Goal: Transaction & Acquisition: Purchase product/service

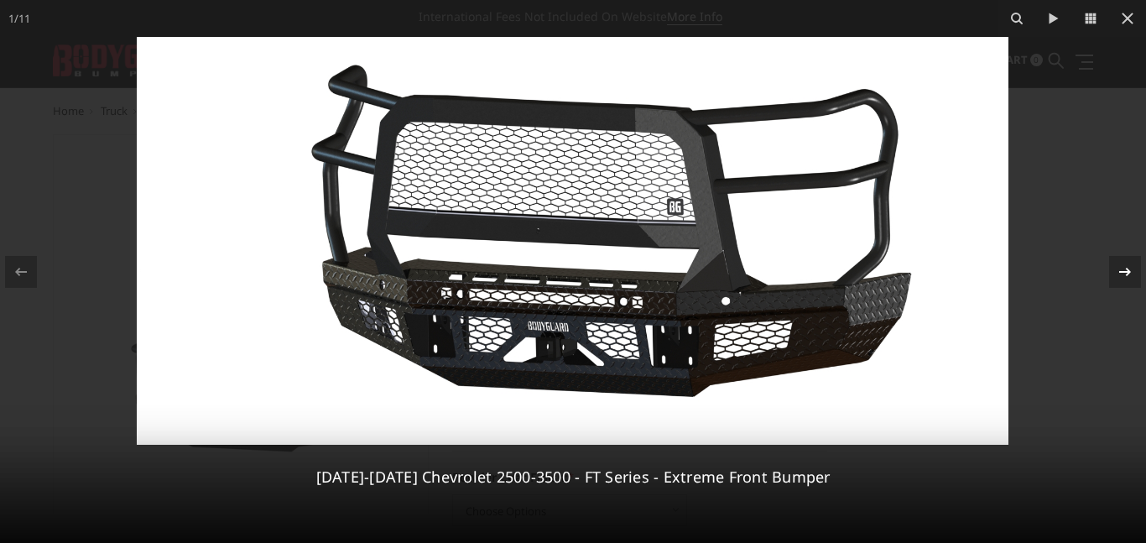
click at [1127, 278] on icon at bounding box center [1125, 272] width 20 height 20
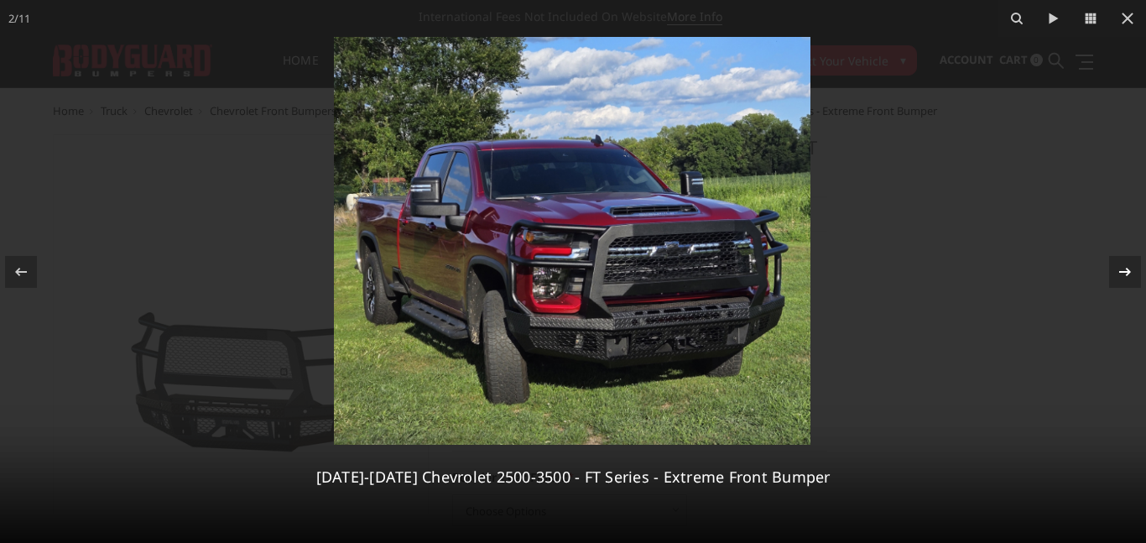
click at [1127, 278] on icon at bounding box center [1125, 272] width 20 height 20
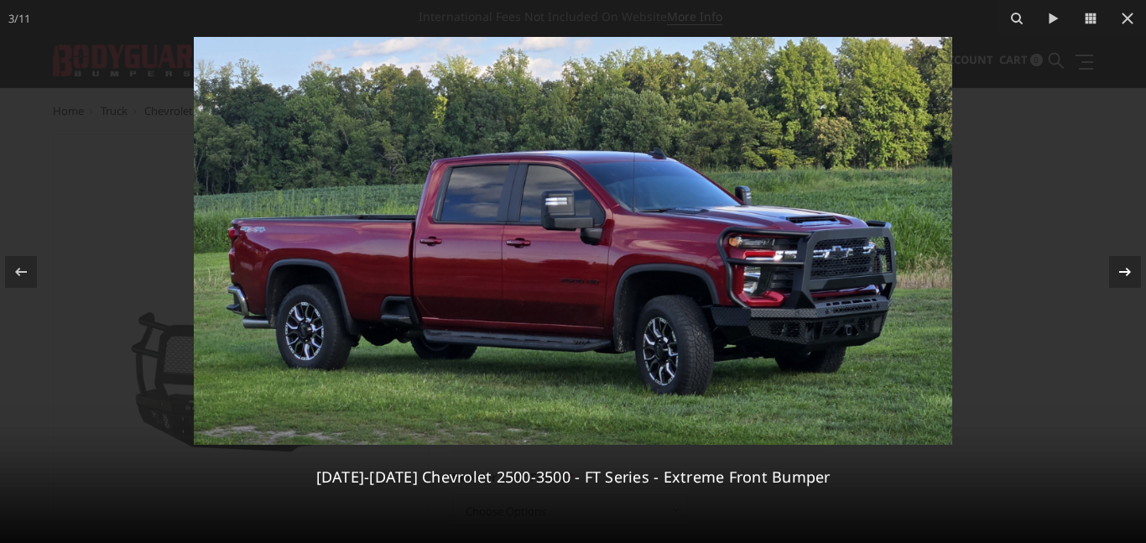
click at [1127, 278] on icon at bounding box center [1125, 272] width 20 height 20
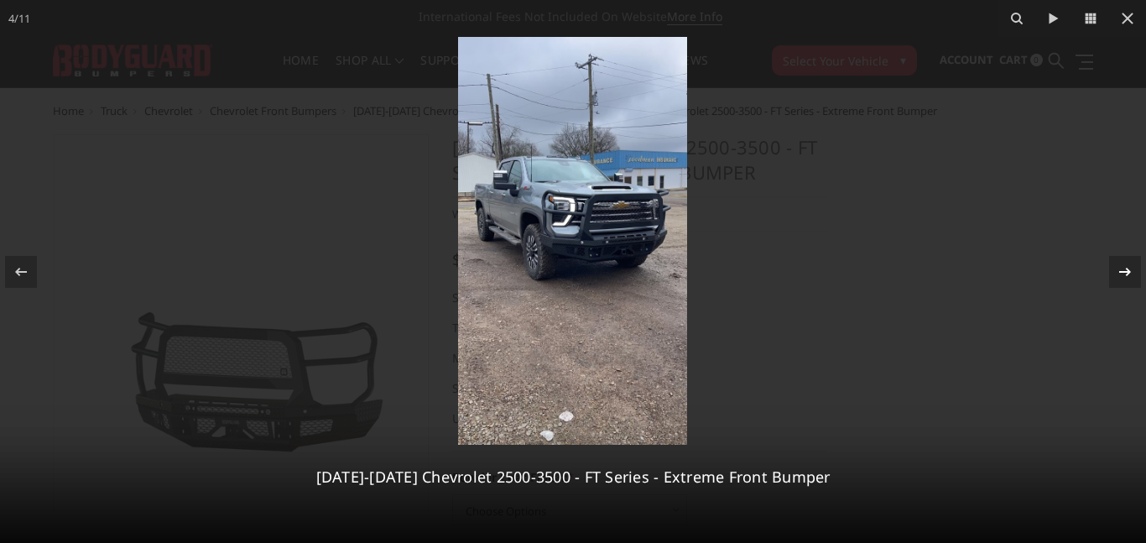
click at [1127, 278] on icon at bounding box center [1125, 272] width 20 height 20
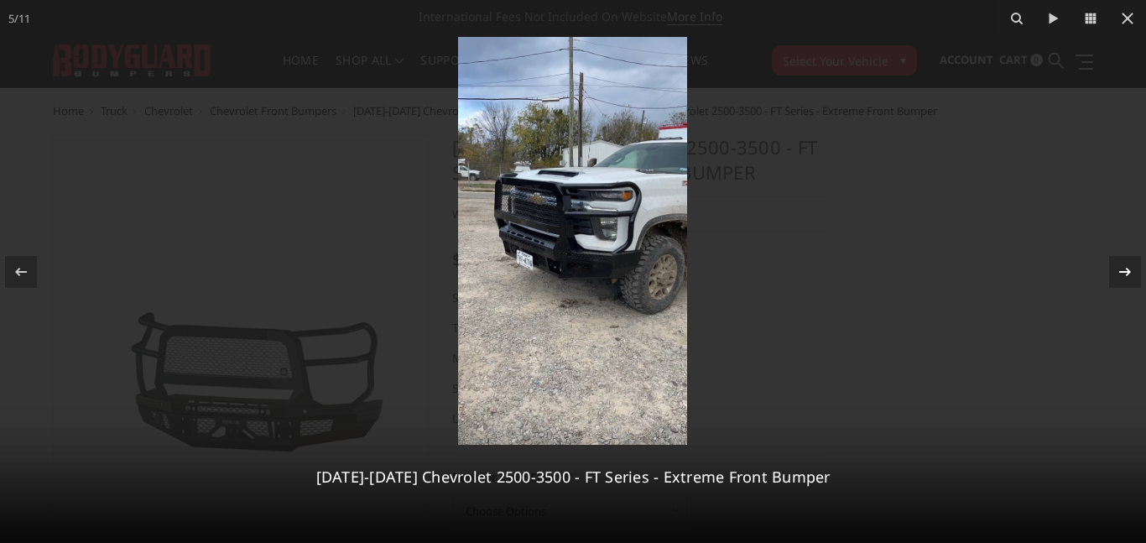
click at [1127, 278] on icon at bounding box center [1125, 272] width 20 height 20
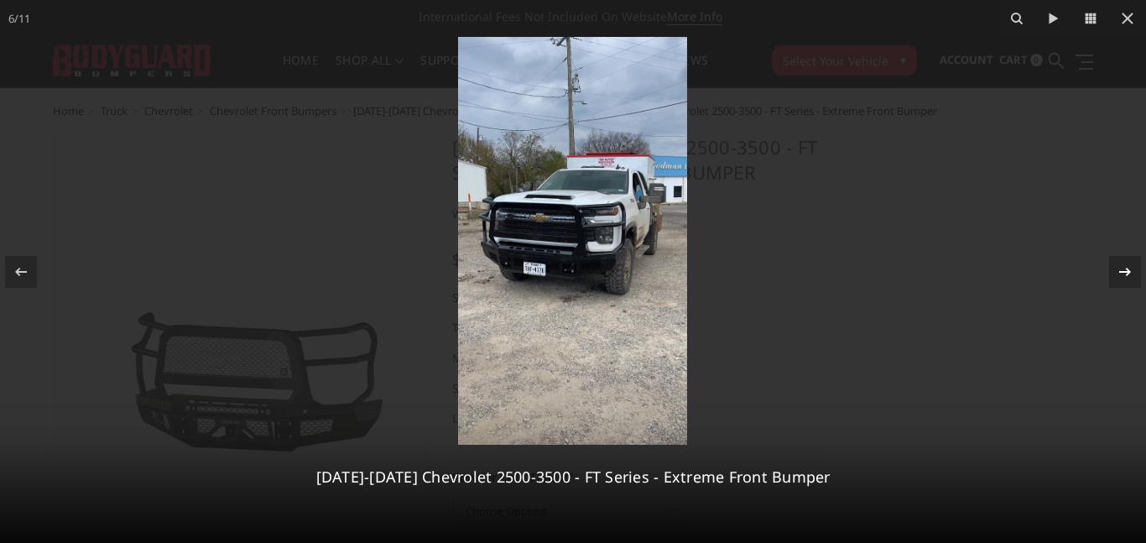
click at [1127, 278] on icon at bounding box center [1125, 272] width 20 height 20
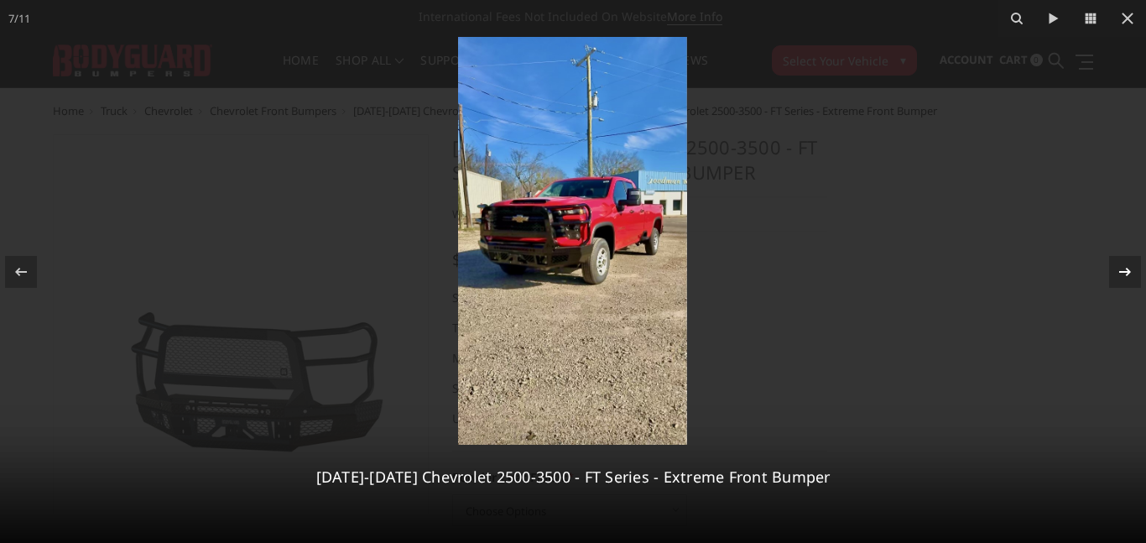
click at [1127, 278] on icon at bounding box center [1125, 272] width 20 height 20
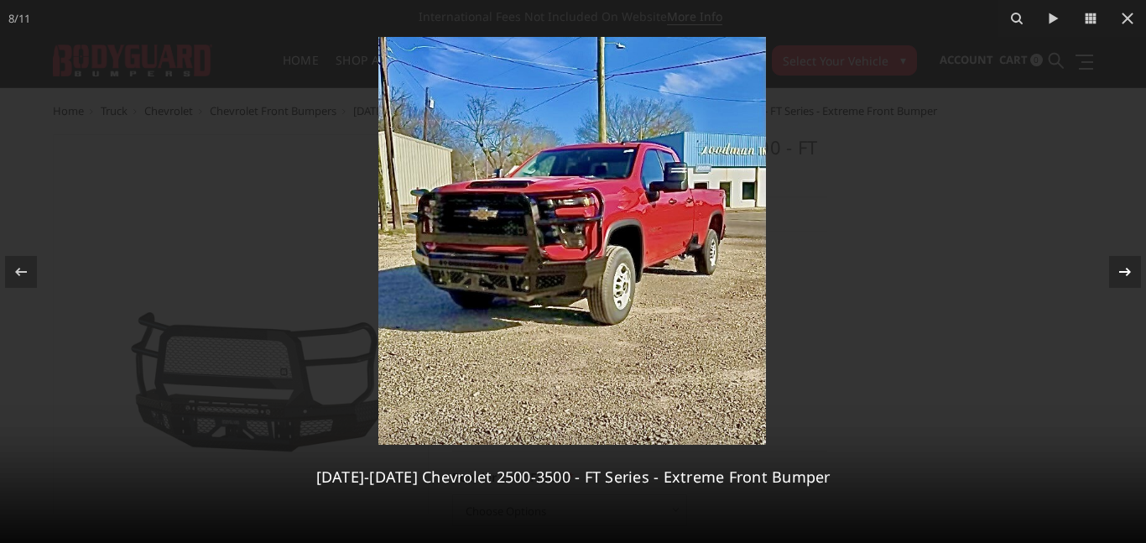
click at [1127, 278] on icon at bounding box center [1125, 272] width 20 height 20
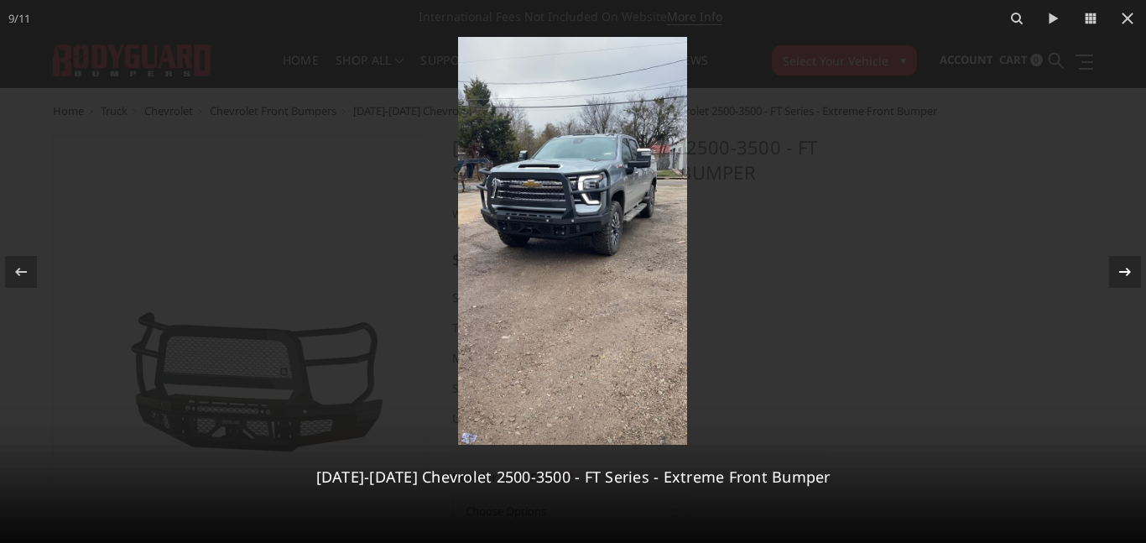
click at [1127, 278] on icon at bounding box center [1125, 272] width 20 height 20
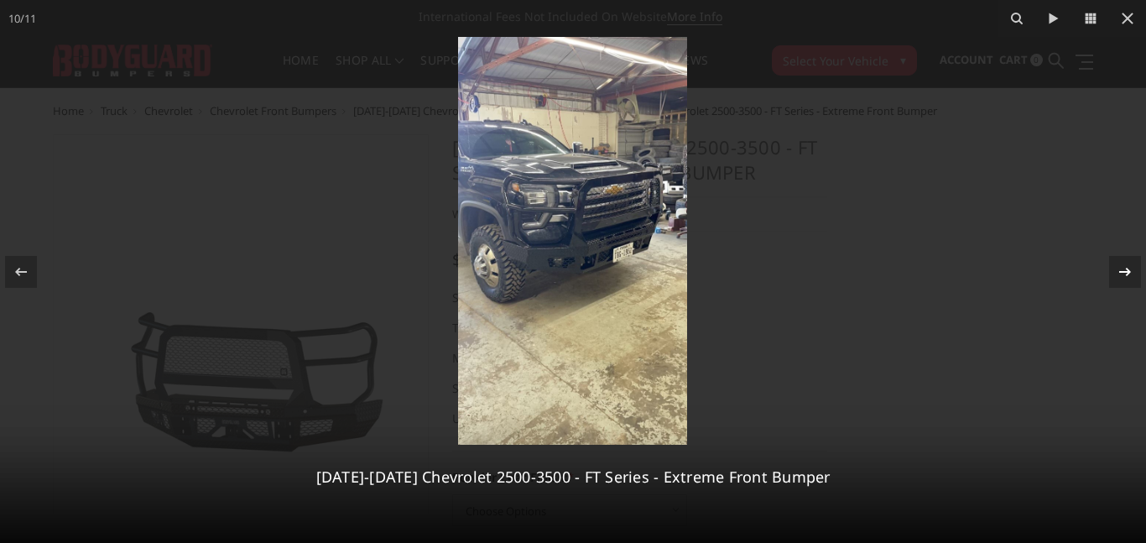
click at [1127, 278] on icon at bounding box center [1125, 272] width 20 height 20
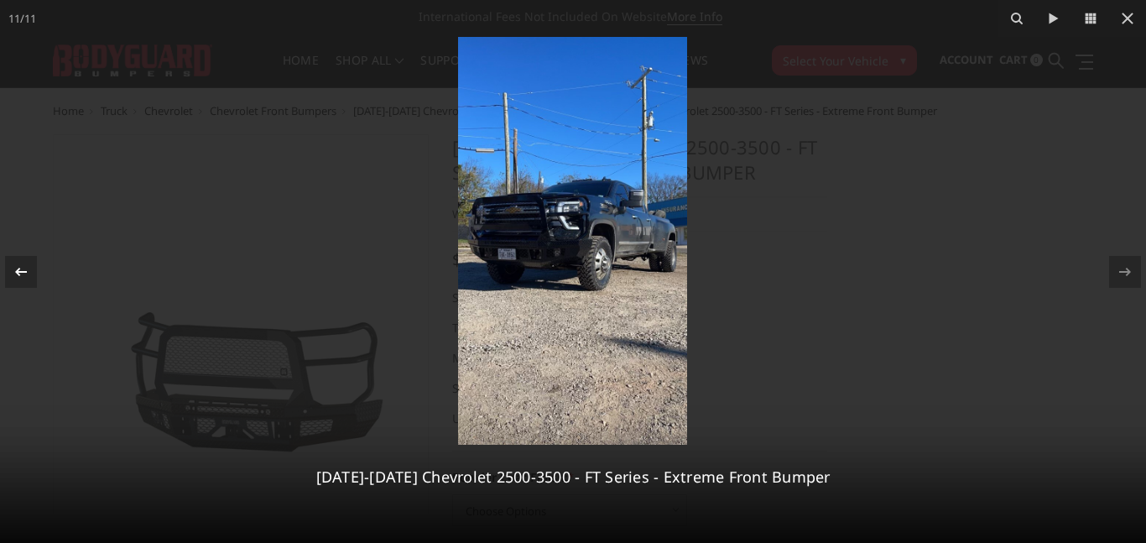
click at [5, 273] on div at bounding box center [21, 272] width 32 height 32
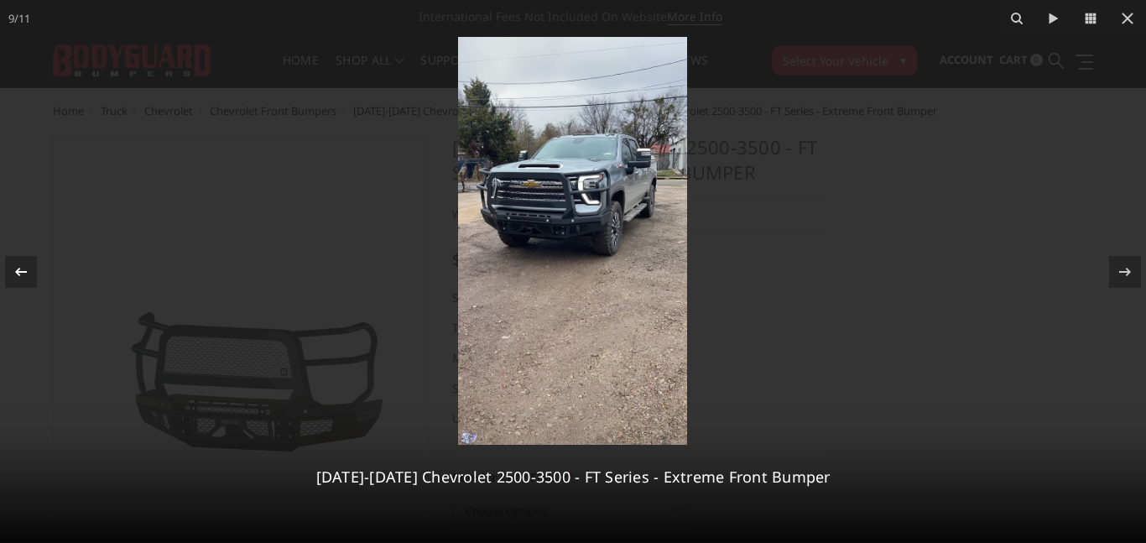
click at [5, 273] on div at bounding box center [21, 272] width 32 height 32
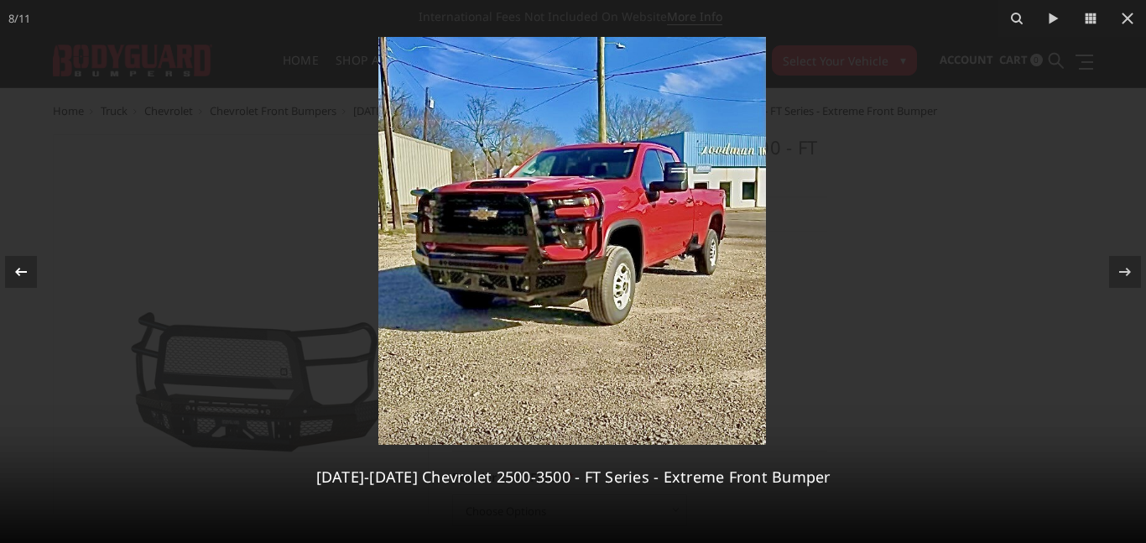
click at [5, 273] on div at bounding box center [21, 272] width 32 height 32
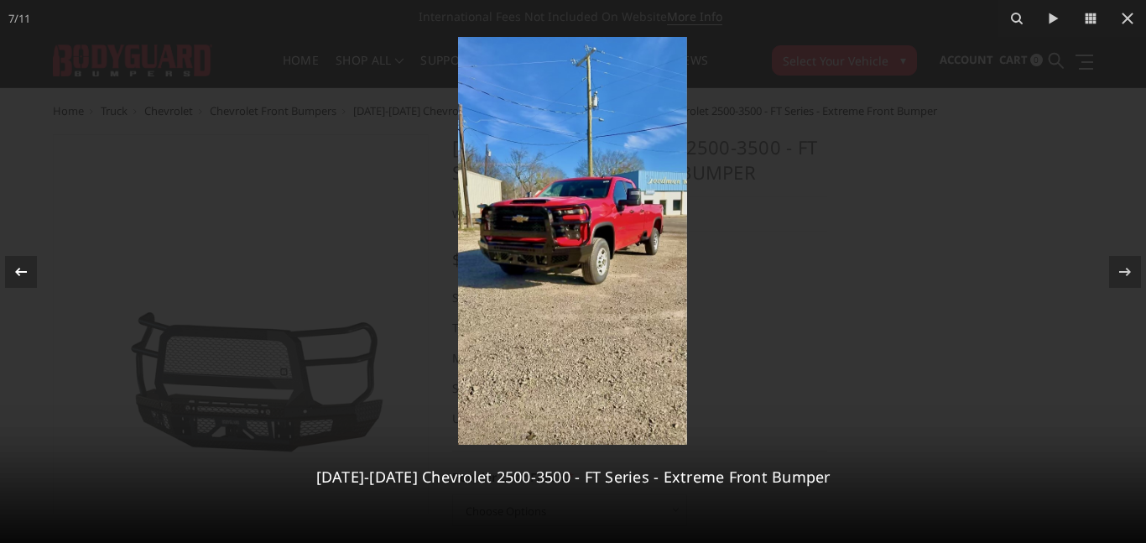
click at [5, 273] on div at bounding box center [21, 272] width 32 height 32
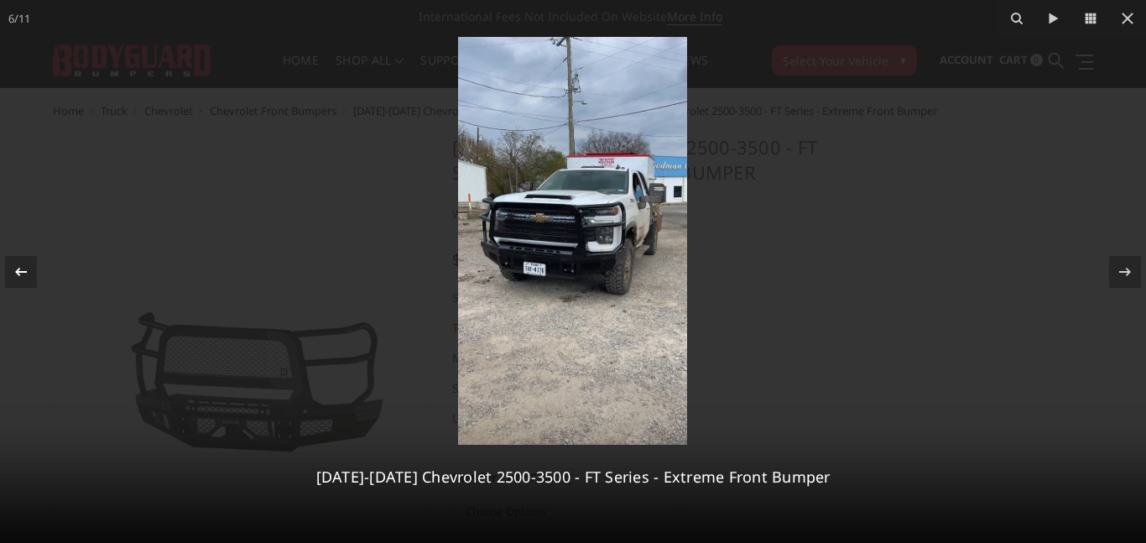
click at [5, 273] on div at bounding box center [21, 272] width 32 height 32
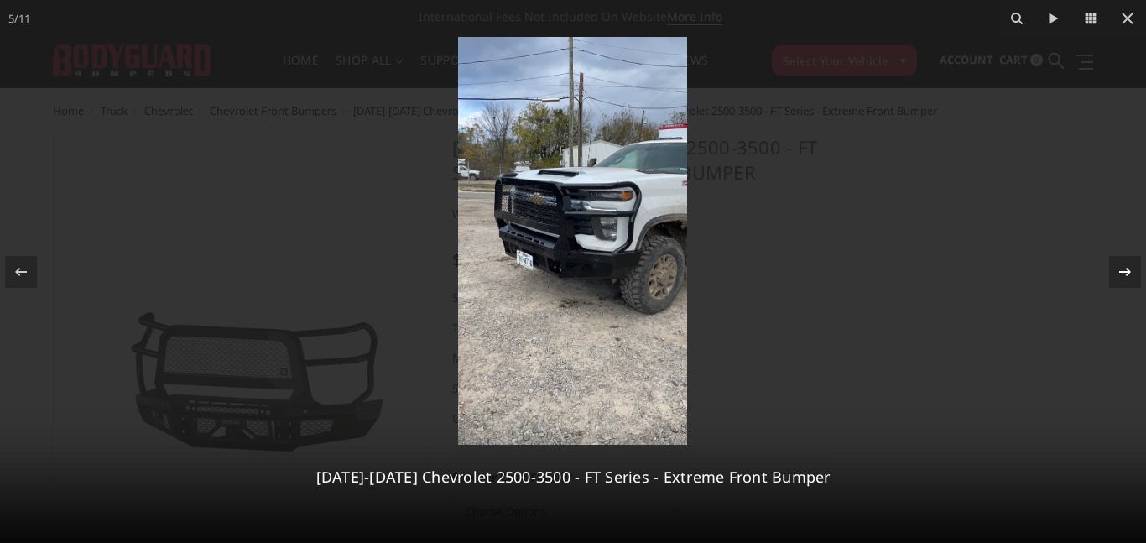
click at [1122, 267] on icon at bounding box center [1125, 272] width 20 height 20
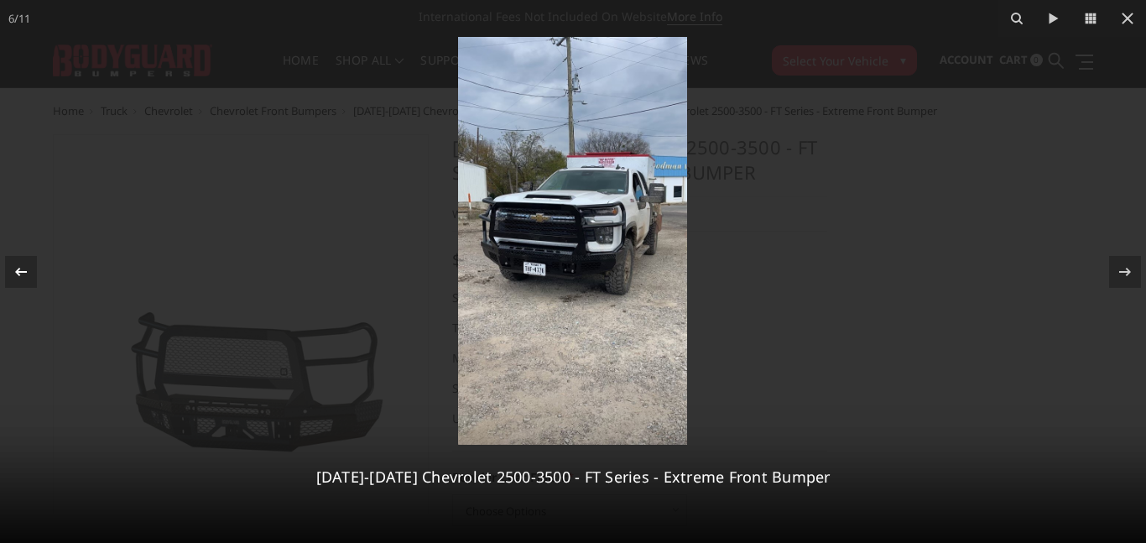
click at [20, 270] on icon at bounding box center [21, 271] width 12 height 8
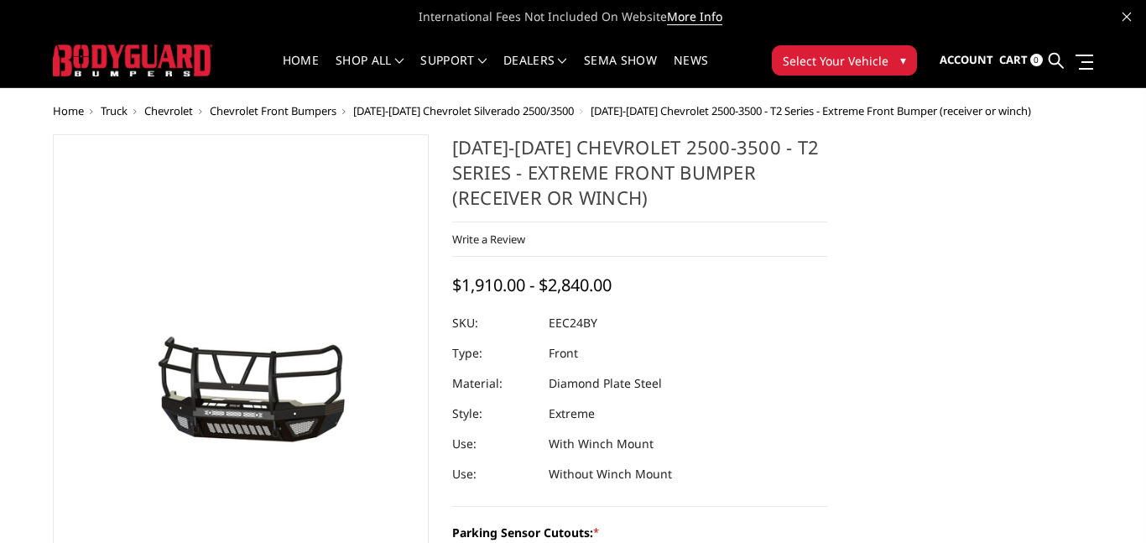
click at [251, 412] on img at bounding box center [591, 386] width 1074 height 502
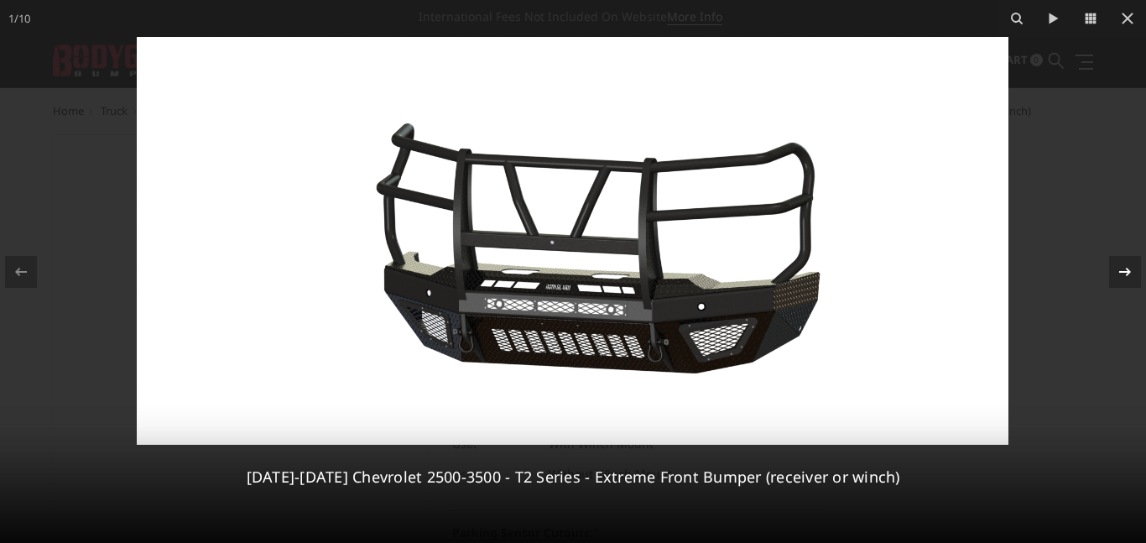
click at [1115, 267] on icon at bounding box center [1125, 272] width 20 height 20
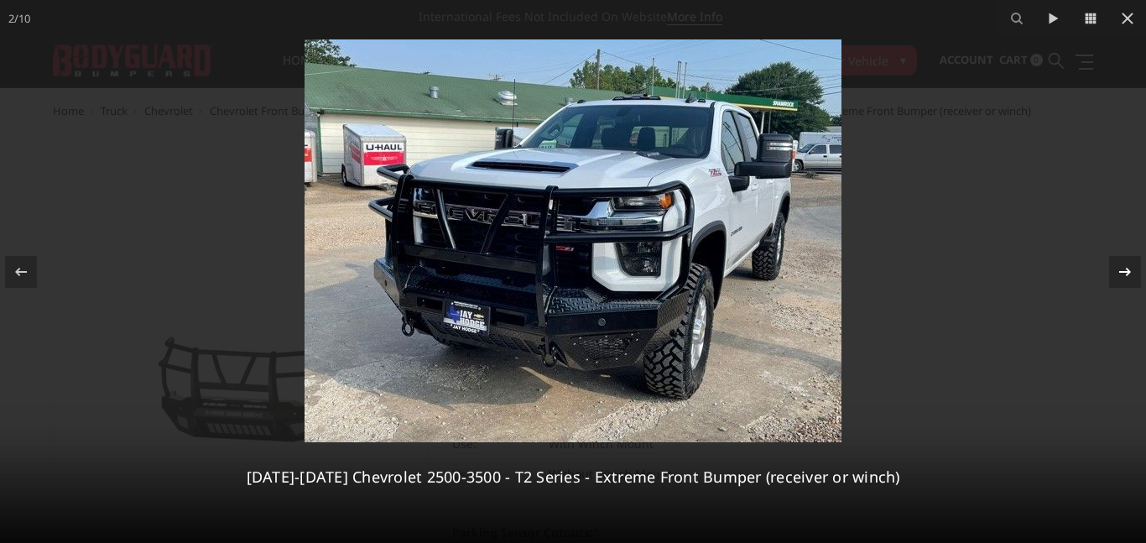
click at [1114, 267] on div "2 / 10 2024-2025 Chevrolet 2500-3500 - T2 Series - Extreme Front Bumper (receiv…" at bounding box center [573, 271] width 1146 height 543
click at [1127, 274] on icon at bounding box center [1125, 272] width 20 height 20
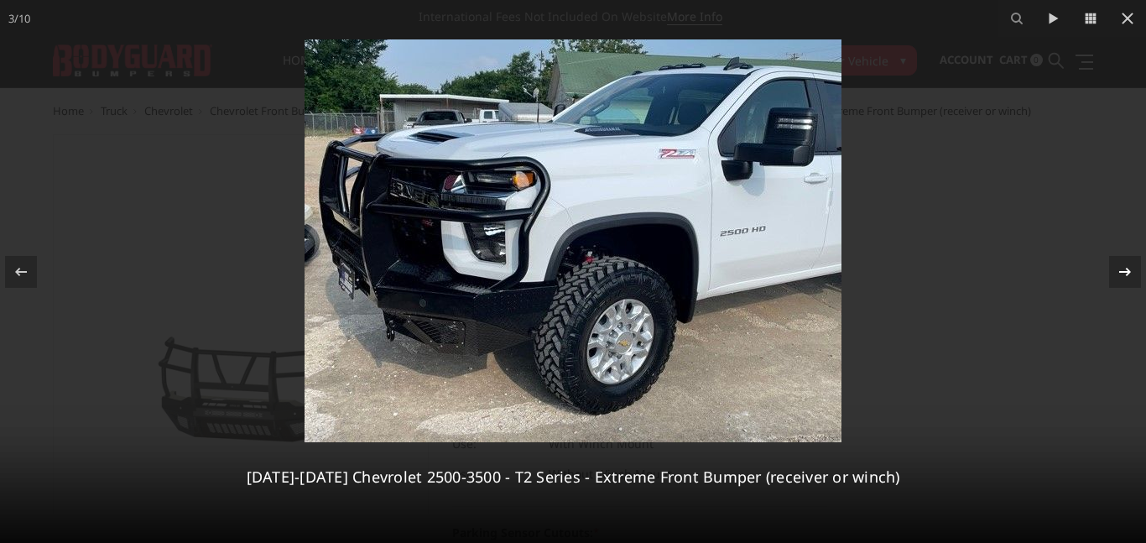
click at [1116, 278] on icon at bounding box center [1125, 272] width 20 height 20
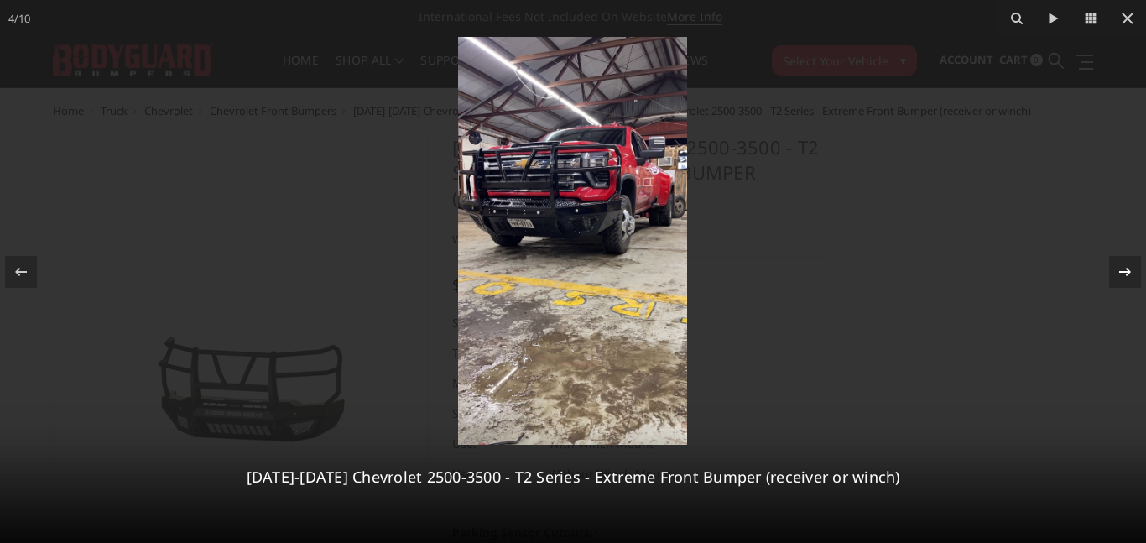
click at [1116, 278] on icon at bounding box center [1125, 272] width 20 height 20
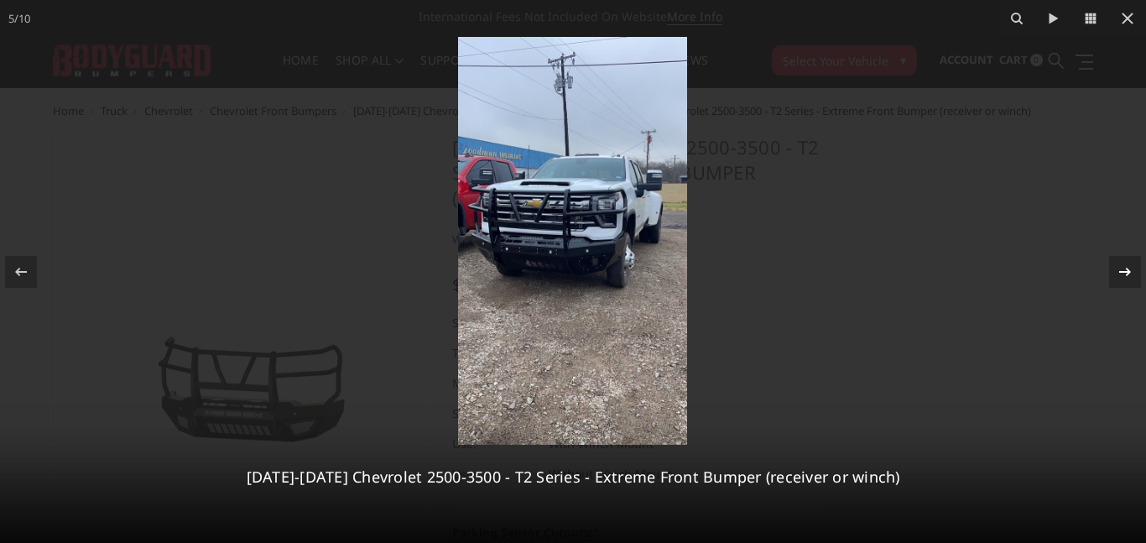
click at [1116, 278] on icon at bounding box center [1125, 272] width 20 height 20
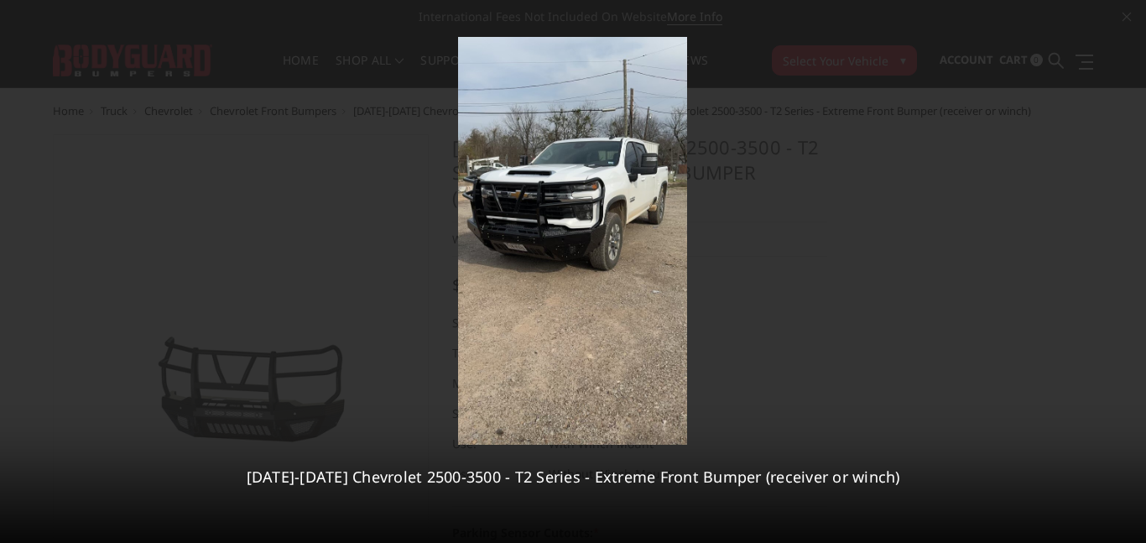
click at [1115, 278] on icon at bounding box center [1125, 272] width 20 height 20
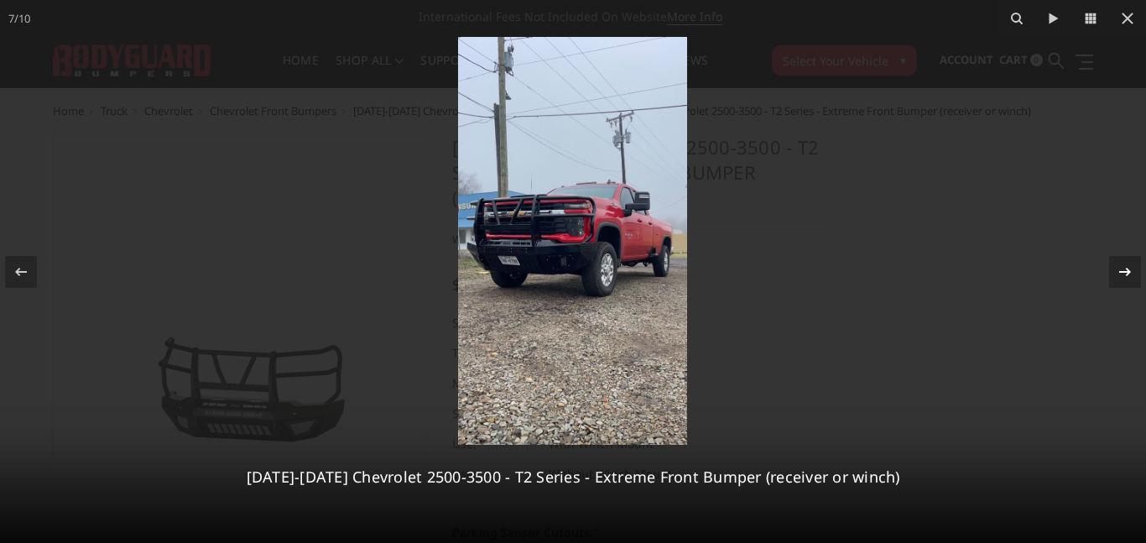
click at [1115, 278] on icon at bounding box center [1125, 272] width 20 height 20
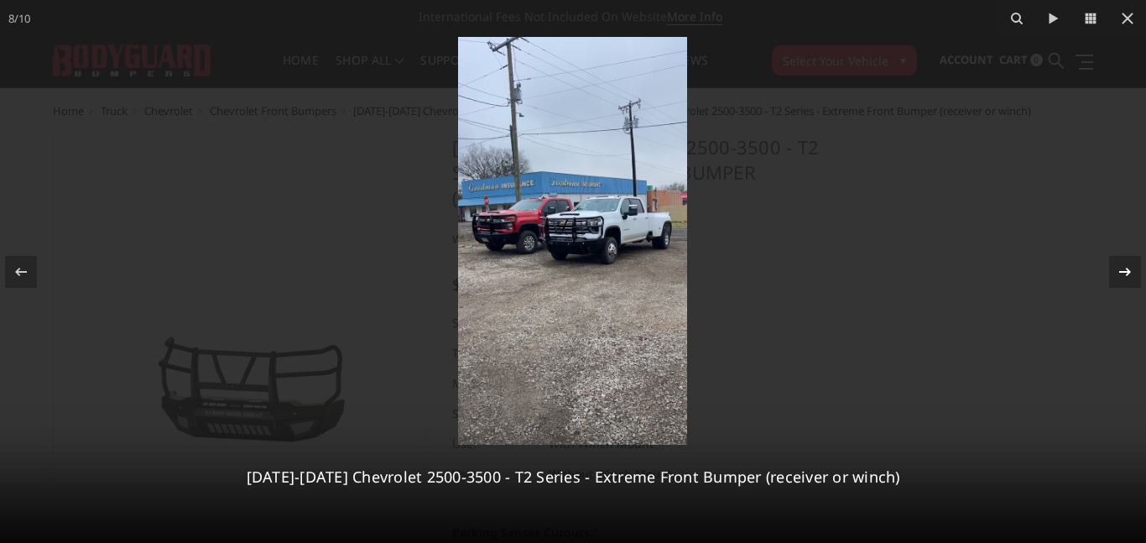
click at [1115, 278] on icon at bounding box center [1125, 272] width 20 height 20
